Goal: Find specific page/section: Find specific page/section

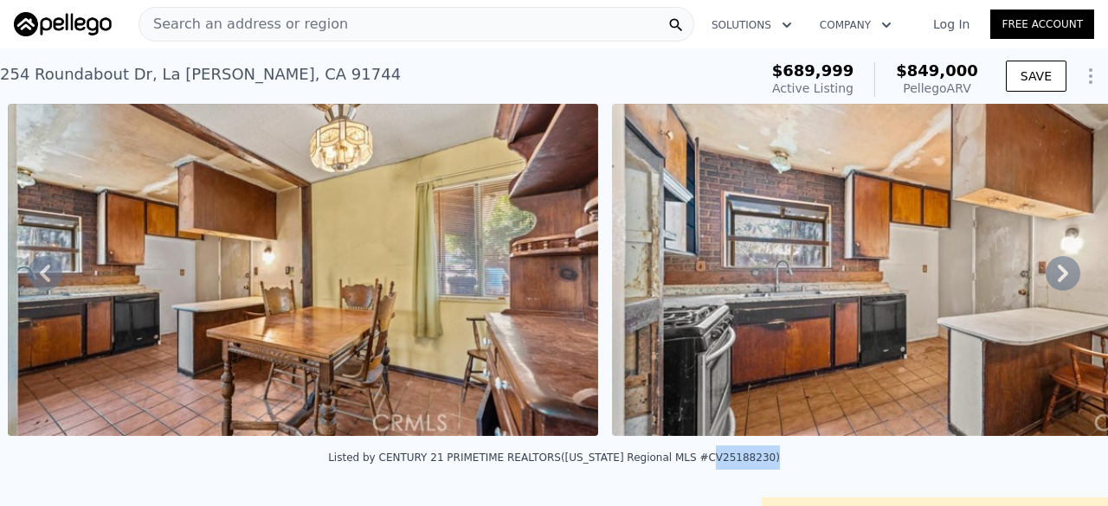
scroll to position [0, 580]
click at [288, 17] on span "Search an address or region" at bounding box center [243, 24] width 209 height 21
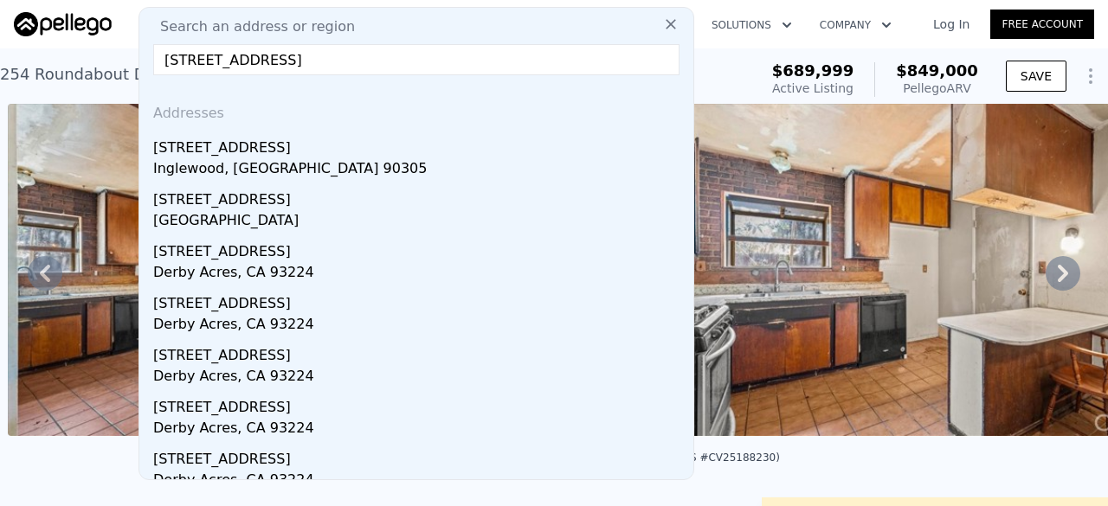
type input "[STREET_ADDRESS]"
click at [282, 139] on div "[STREET_ADDRESS]" at bounding box center [419, 145] width 533 height 28
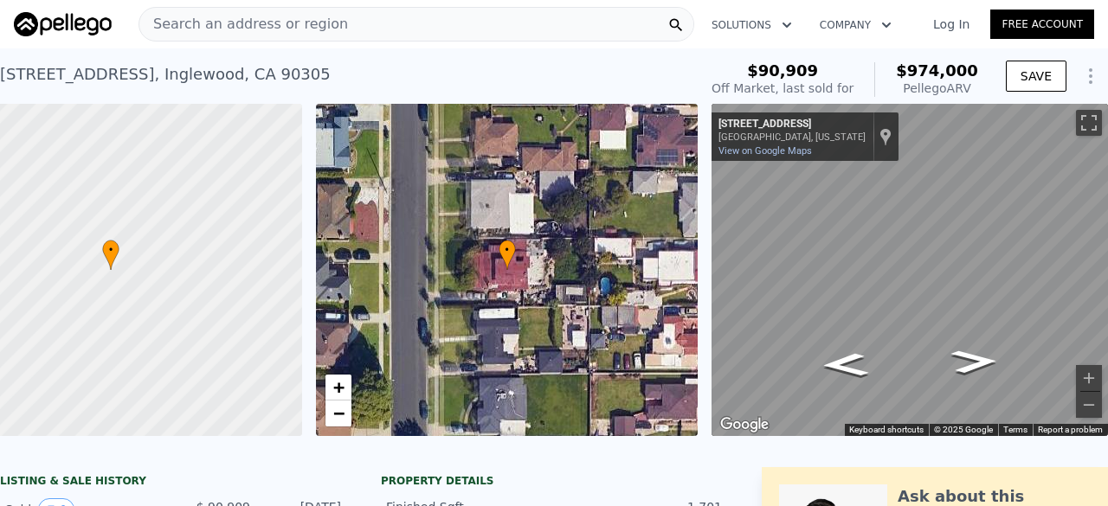
scroll to position [0, 7]
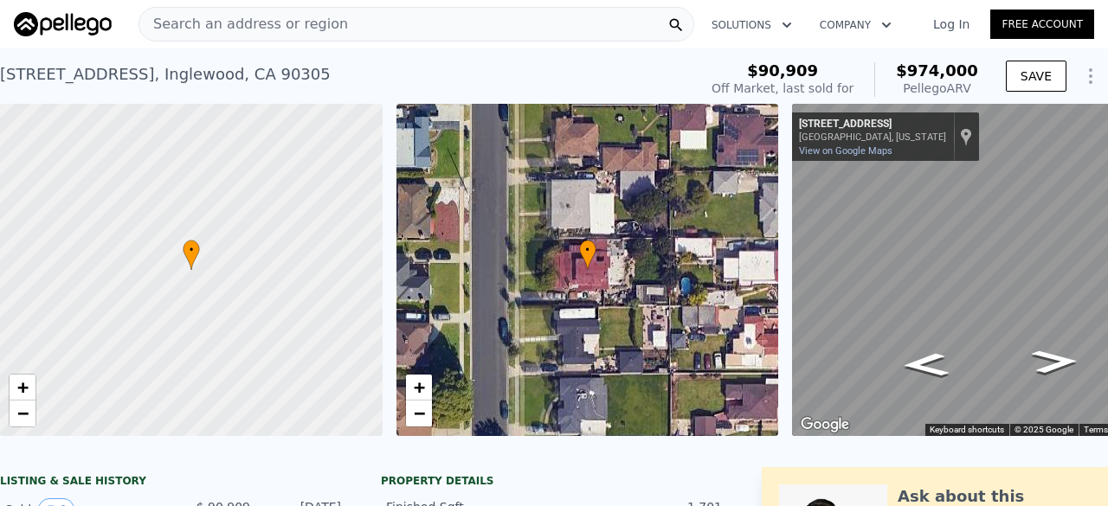
click at [254, 40] on div "Search an address or region" at bounding box center [243, 24] width 209 height 33
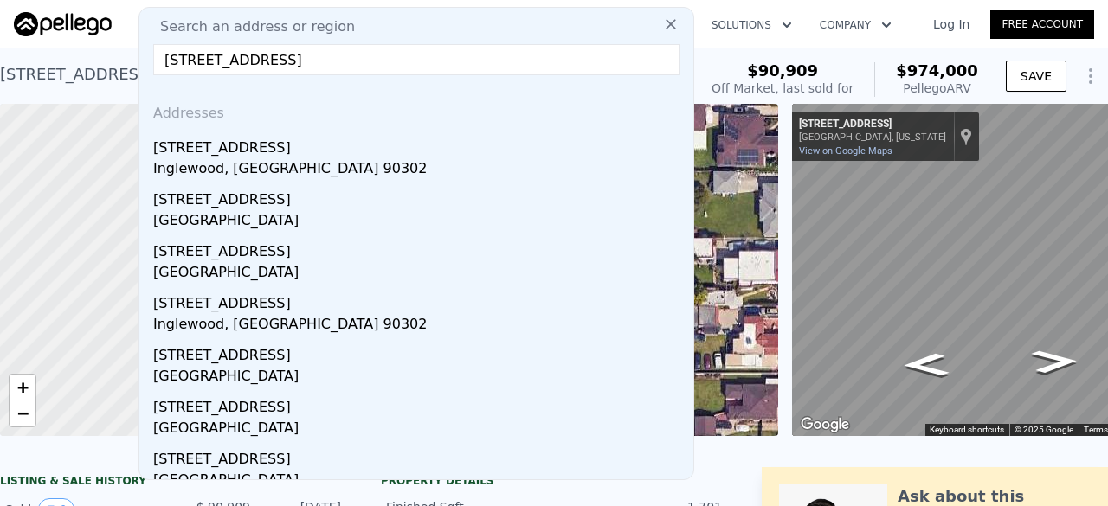
type input "[STREET_ADDRESS]"
click at [297, 159] on div "Inglewood, [GEOGRAPHIC_DATA] 90302" at bounding box center [419, 170] width 533 height 24
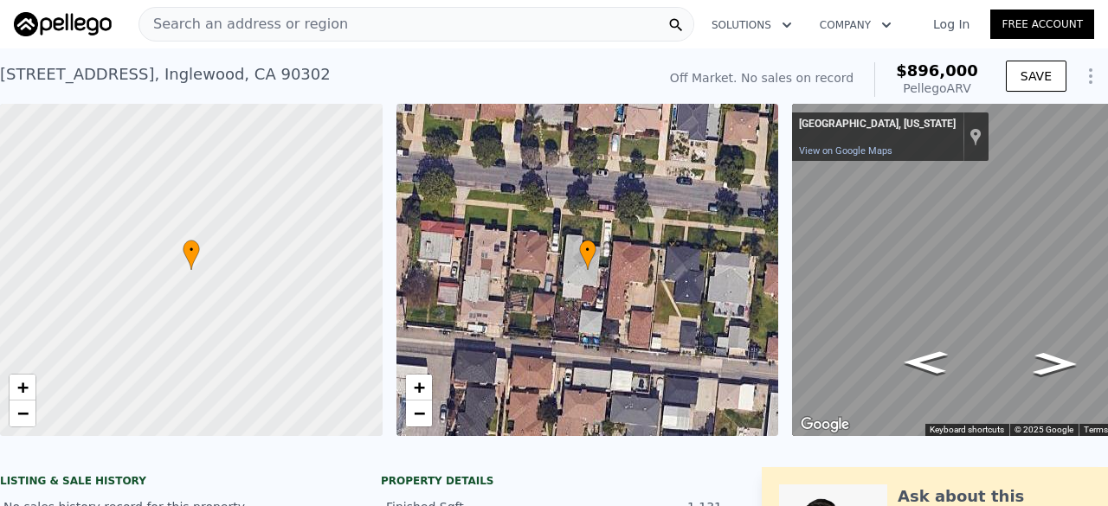
click at [276, 17] on span "Search an address or region" at bounding box center [243, 24] width 209 height 21
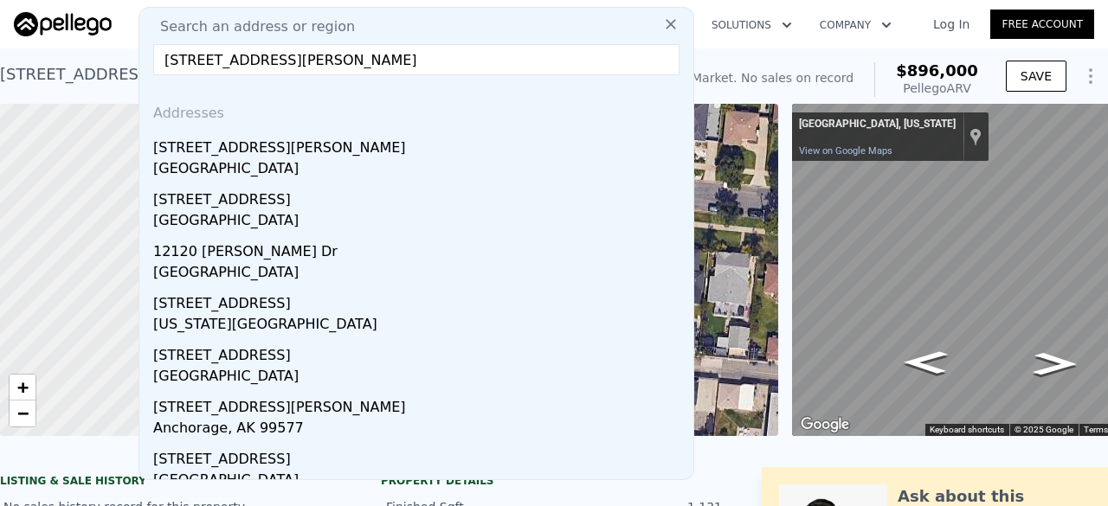
type input "[STREET_ADDRESS][PERSON_NAME]"
click at [229, 158] on div "[GEOGRAPHIC_DATA]" at bounding box center [419, 170] width 533 height 24
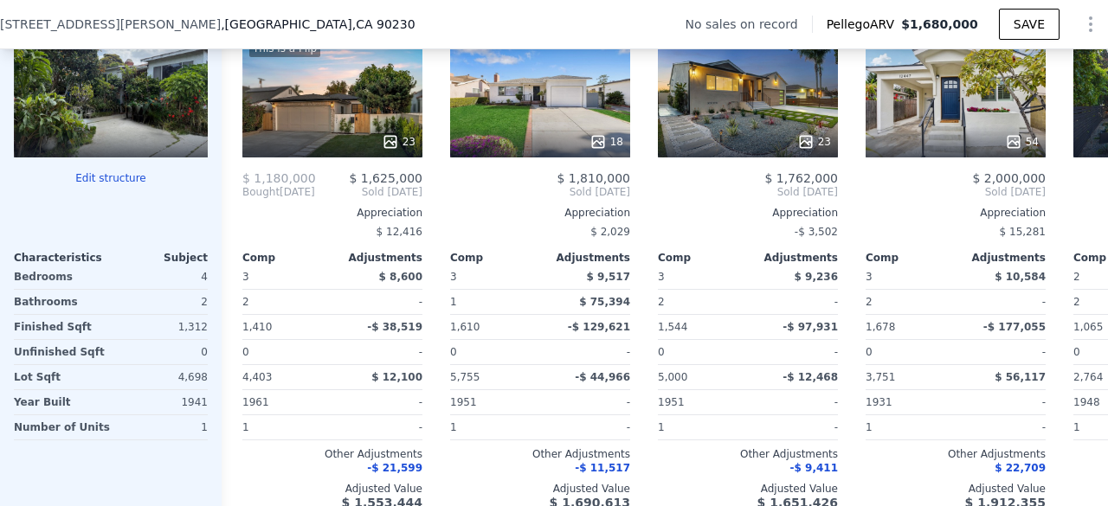
scroll to position [1761, 0]
